Goal: Find specific page/section: Find specific page/section

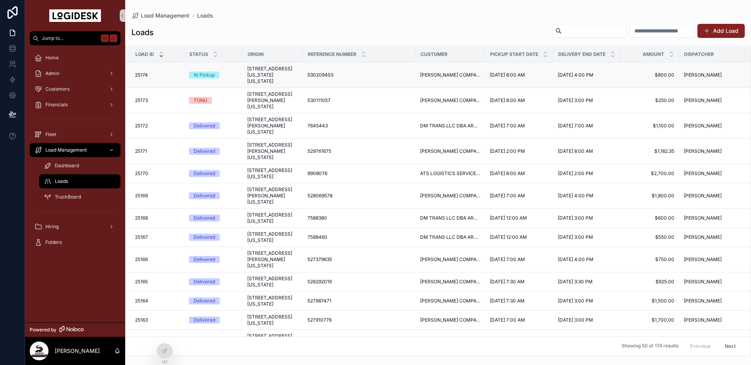
click at [271, 82] on span "[STREET_ADDRESS][US_STATE][US_STATE]" at bounding box center [272, 75] width 51 height 19
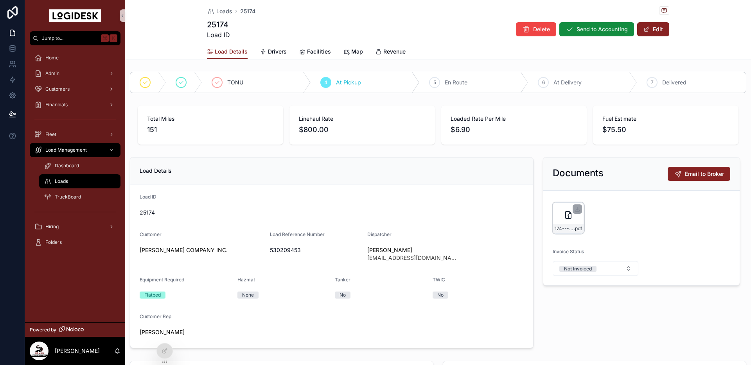
click at [566, 215] on icon "scrollable content" at bounding box center [568, 215] width 5 height 7
